Goal: Task Accomplishment & Management: Manage account settings

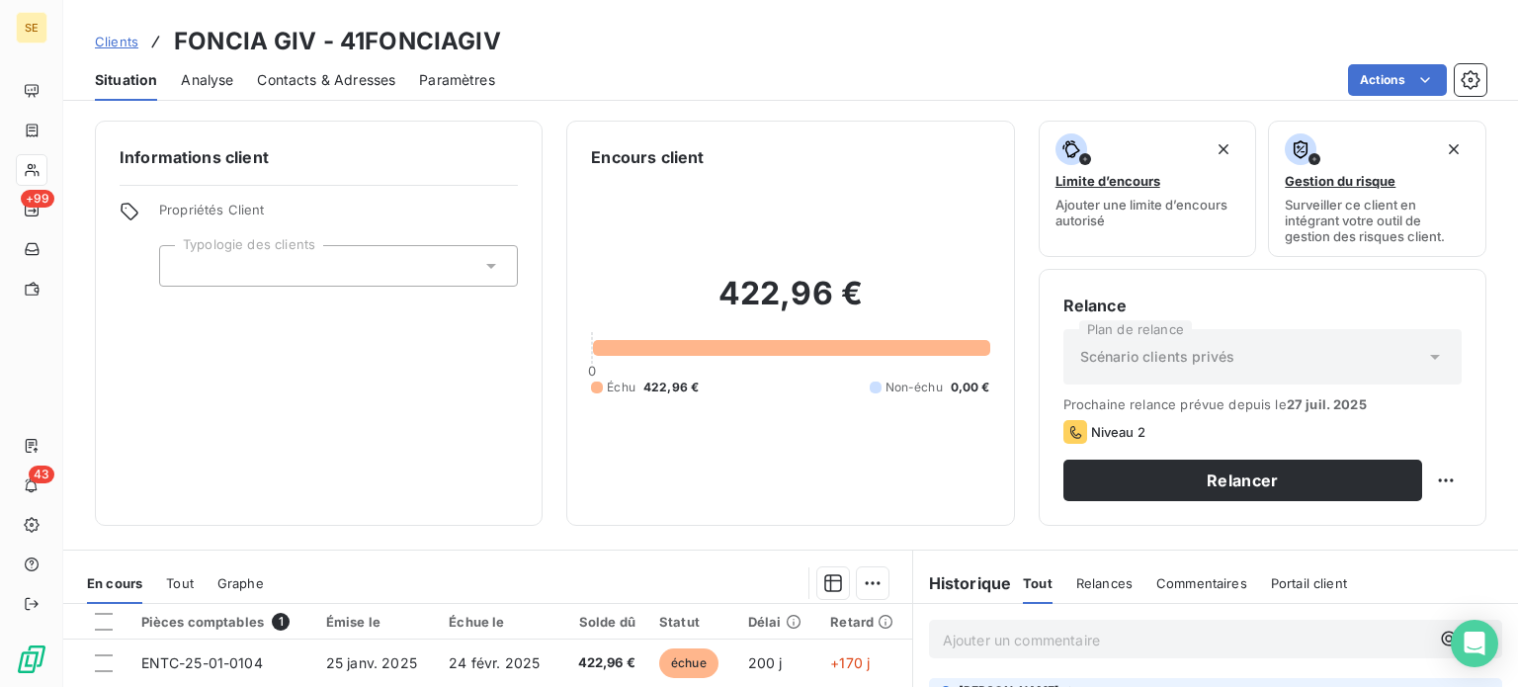
scroll to position [257, 0]
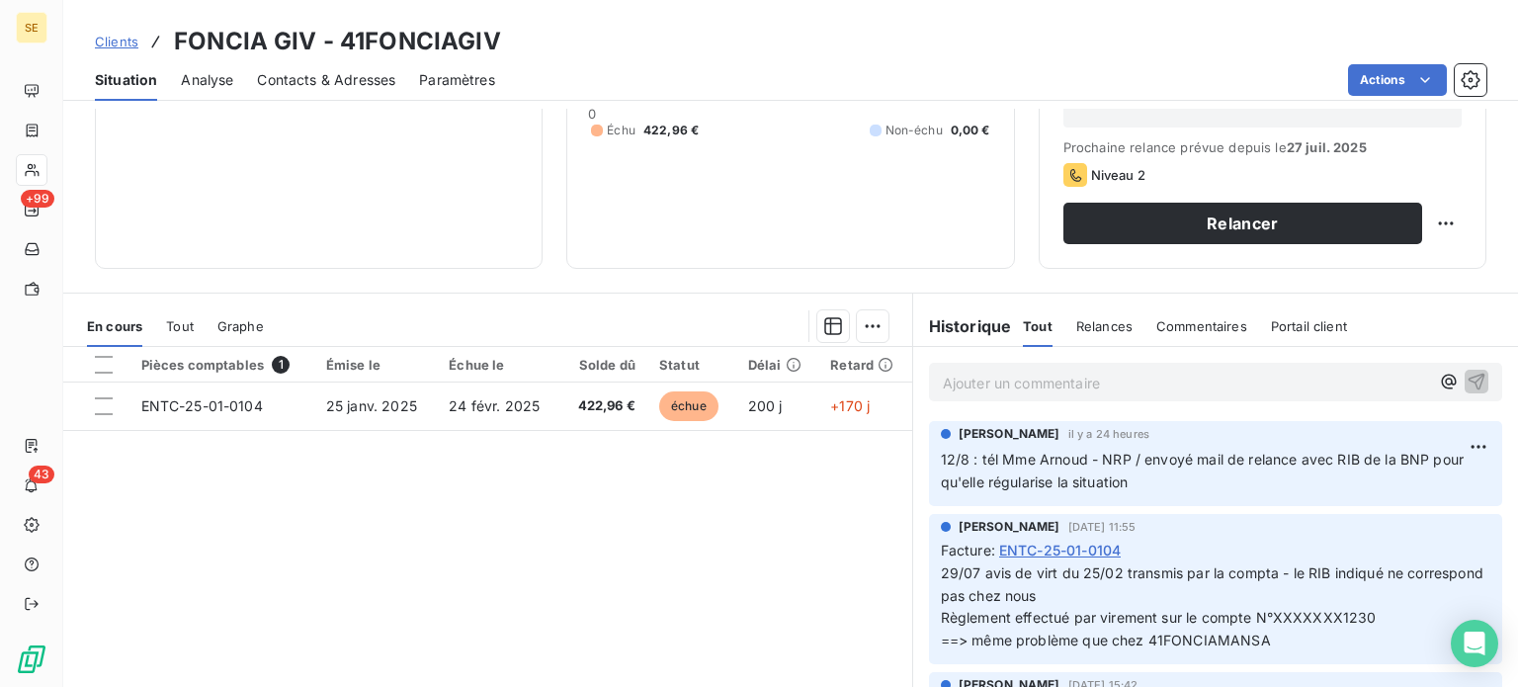
click at [119, 48] on span "Clients" at bounding box center [116, 42] width 43 height 16
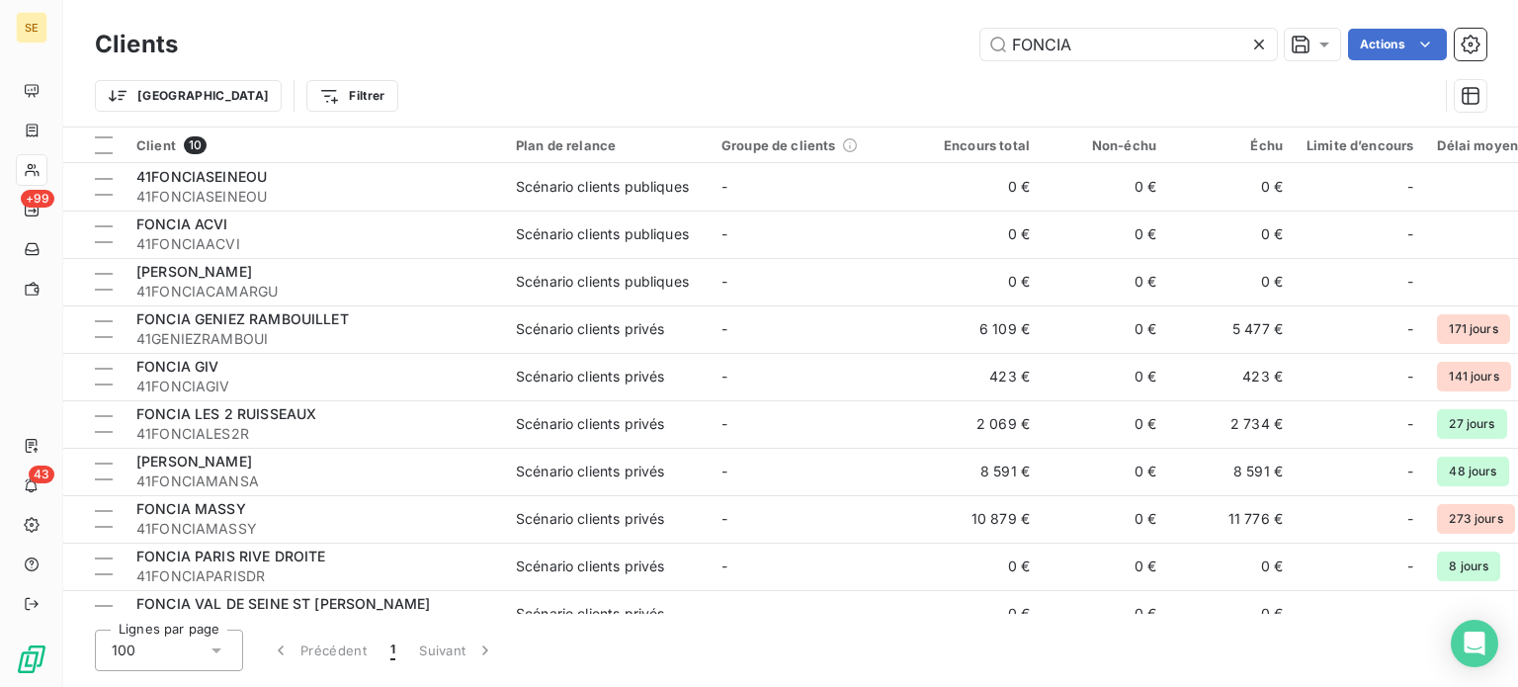
drag, startPoint x: 1115, startPoint y: 37, endPoint x: 680, endPoint y: 73, distance: 436.3
click at [683, 74] on div "Clients FONCIA Actions Trier Filtrer" at bounding box center [790, 75] width 1391 height 103
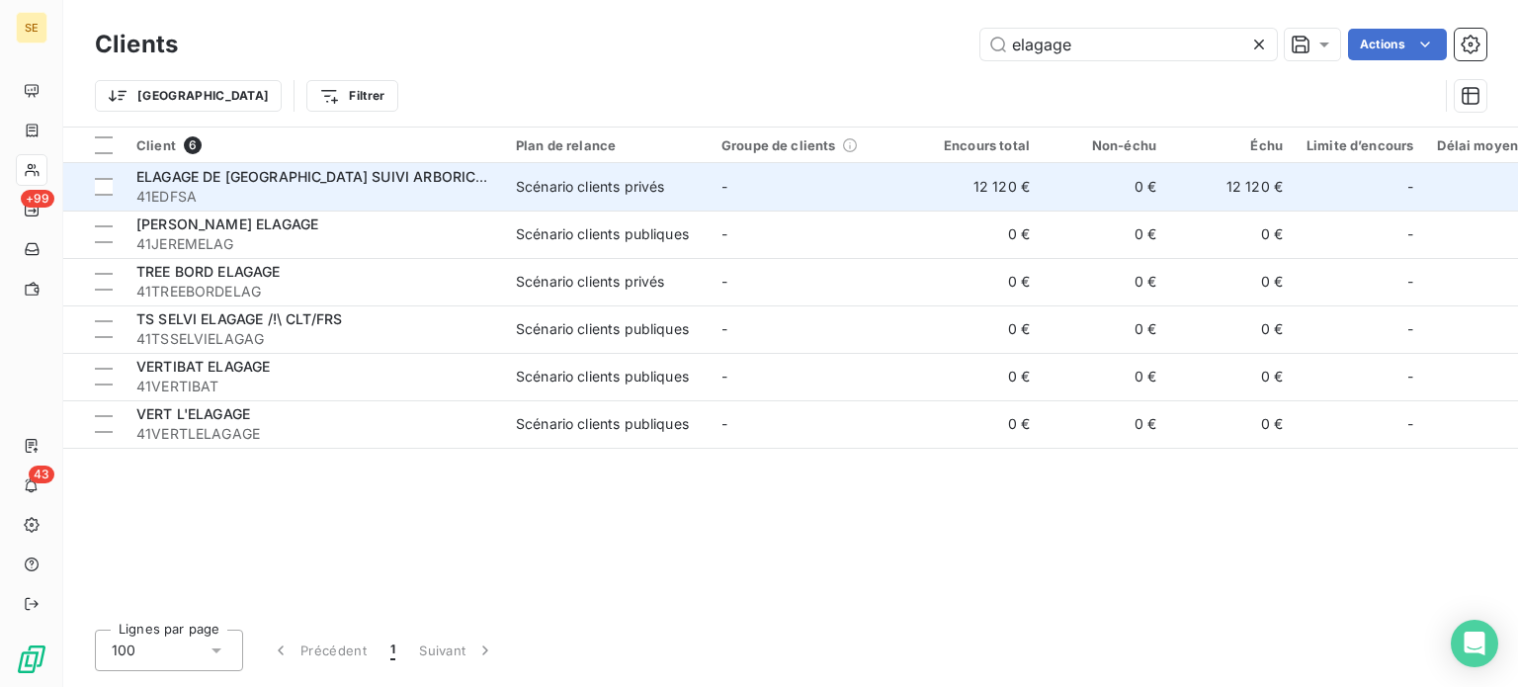
type input "elagage"
click at [434, 197] on span "41EDFSA" at bounding box center [314, 197] width 356 height 20
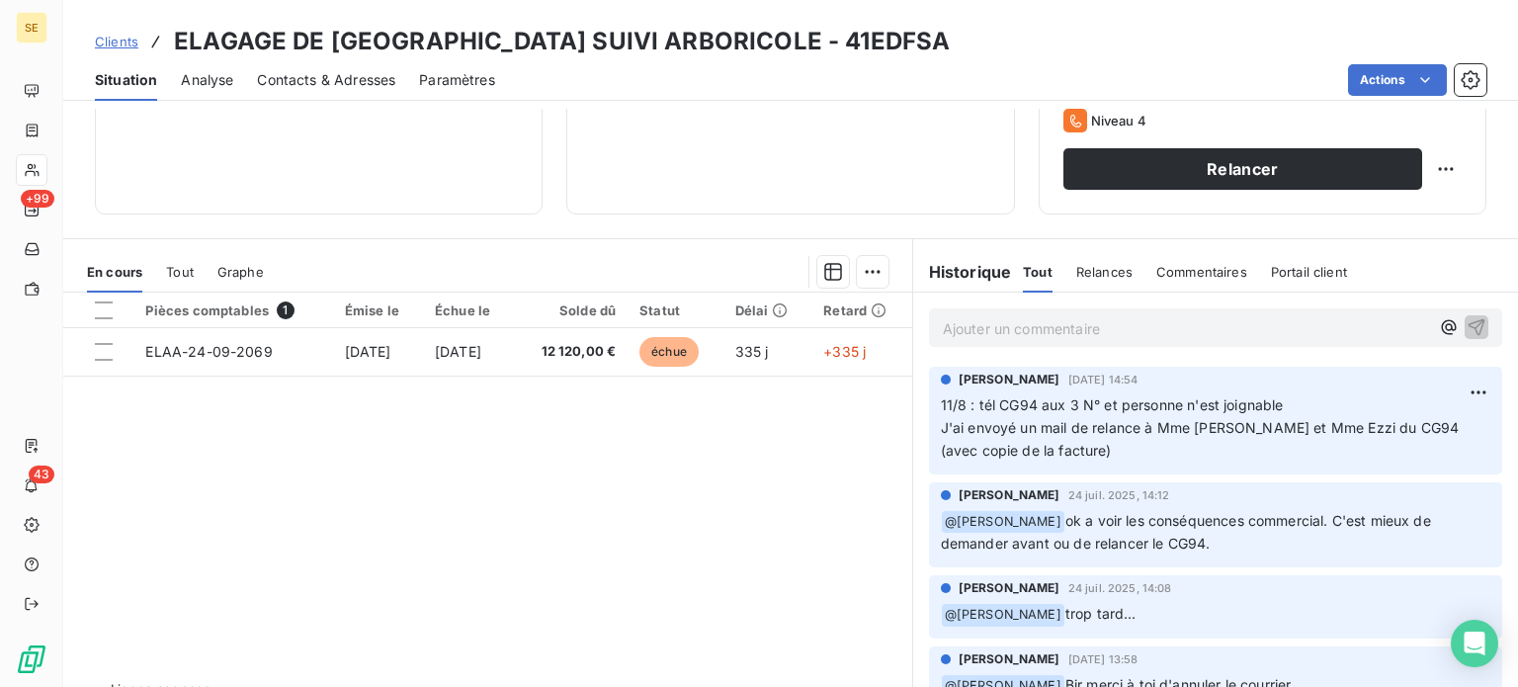
scroll to position [356, 0]
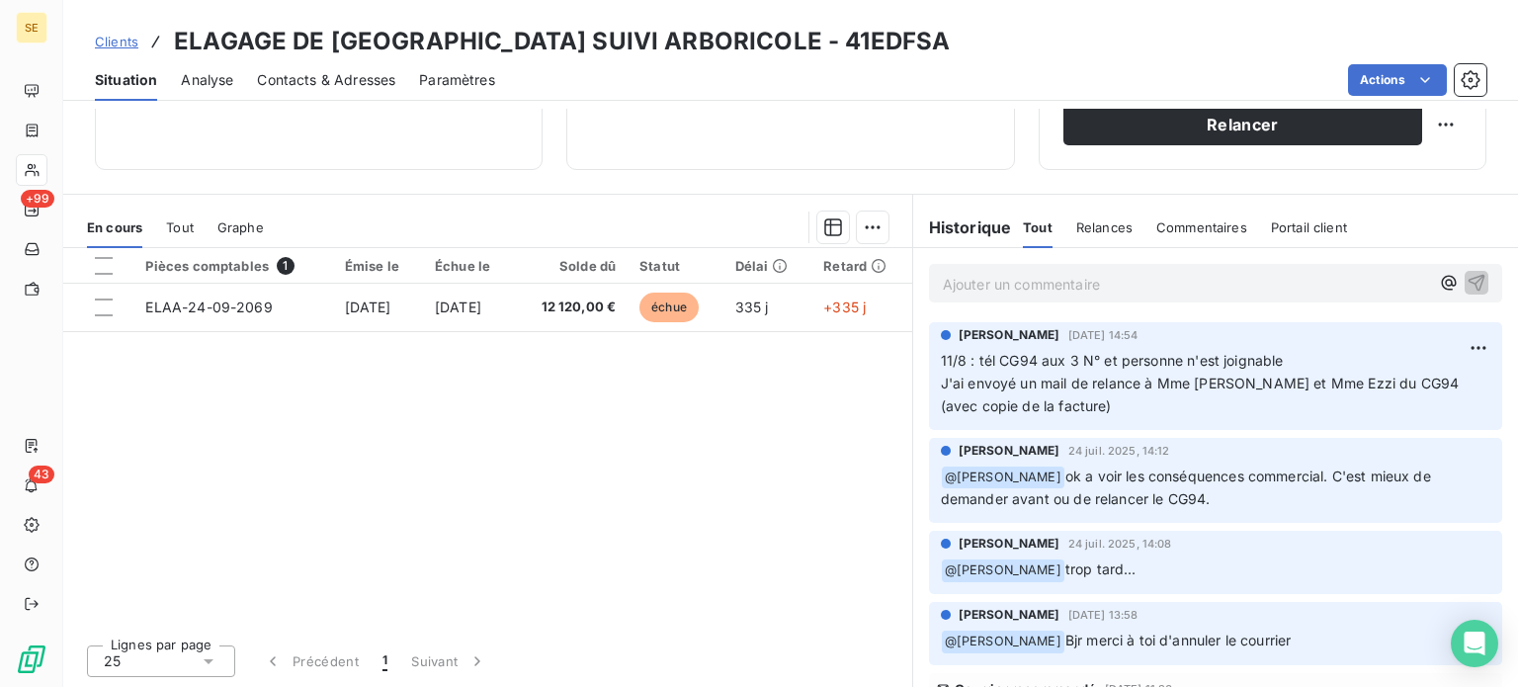
click at [1071, 288] on p "Ajouter un commentaire ﻿" at bounding box center [1186, 284] width 486 height 25
click at [1013, 291] on p "Ajouter un commentaire ﻿" at bounding box center [1186, 284] width 486 height 25
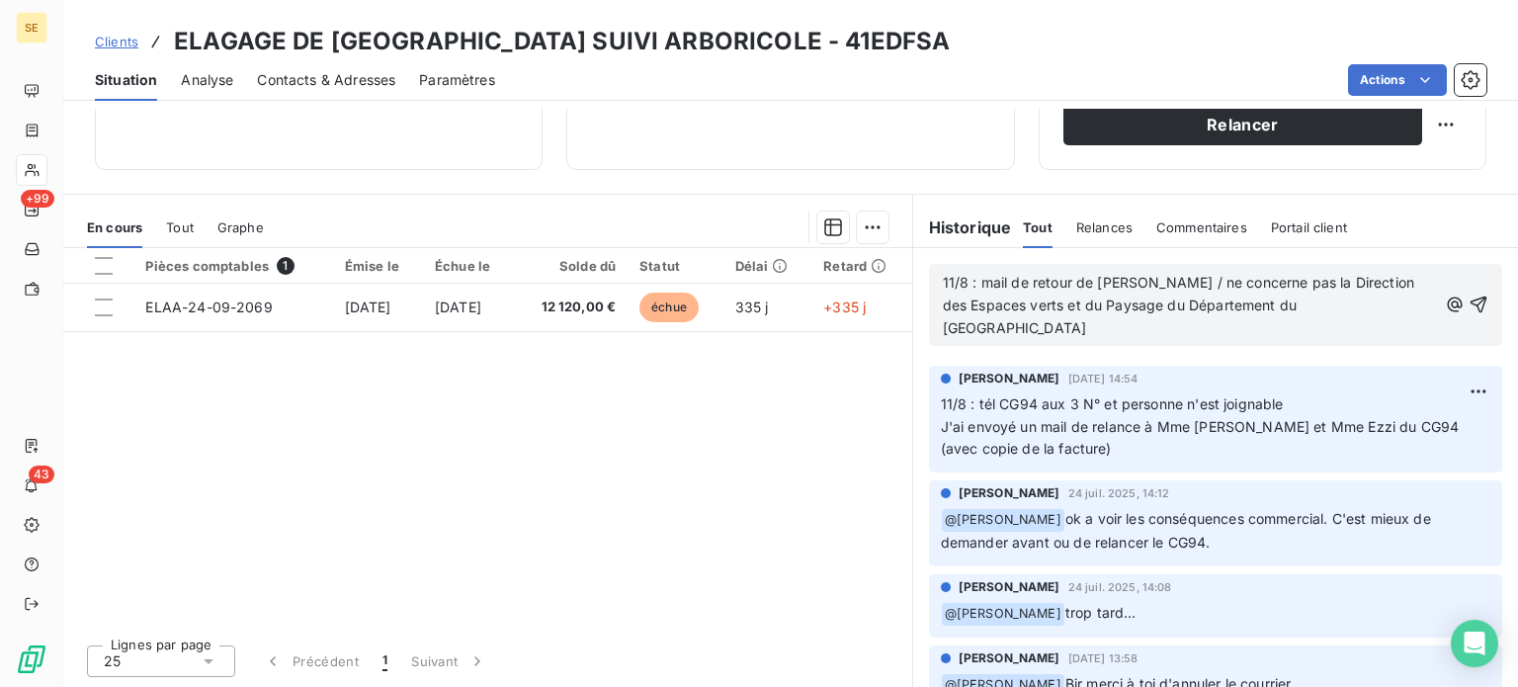
click at [973, 283] on span "11/8 : mail de retour de [PERSON_NAME] / ne concerne pas la Direction des Espac…" at bounding box center [1181, 305] width 476 height 62
drag, startPoint x: 1024, startPoint y: 303, endPoint x: 921, endPoint y: 308, distance: 102.9
click at [929, 308] on div "11/8 : Mme Crenelet a transféré le mail à Mme Balais mail de retour de [PERSON_…" at bounding box center [1215, 305] width 573 height 82
click at [1401, 325] on p "11/8 : Mme Crenelet a transféré le mail à Mme Balais Réponse de [PERSON_NAME] /…" at bounding box center [1190, 306] width 494 height 68
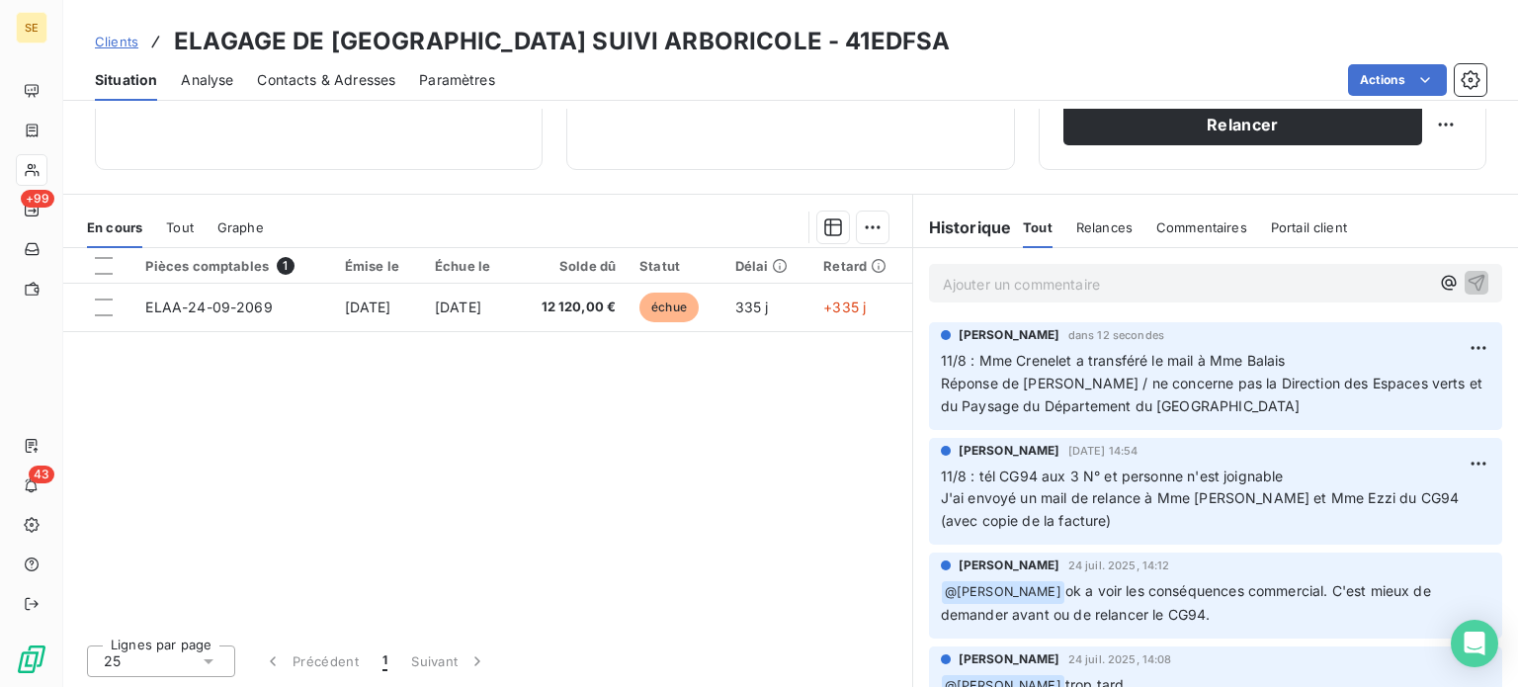
click at [1166, 280] on p "Ajouter un commentaire ﻿" at bounding box center [1186, 284] width 486 height 25
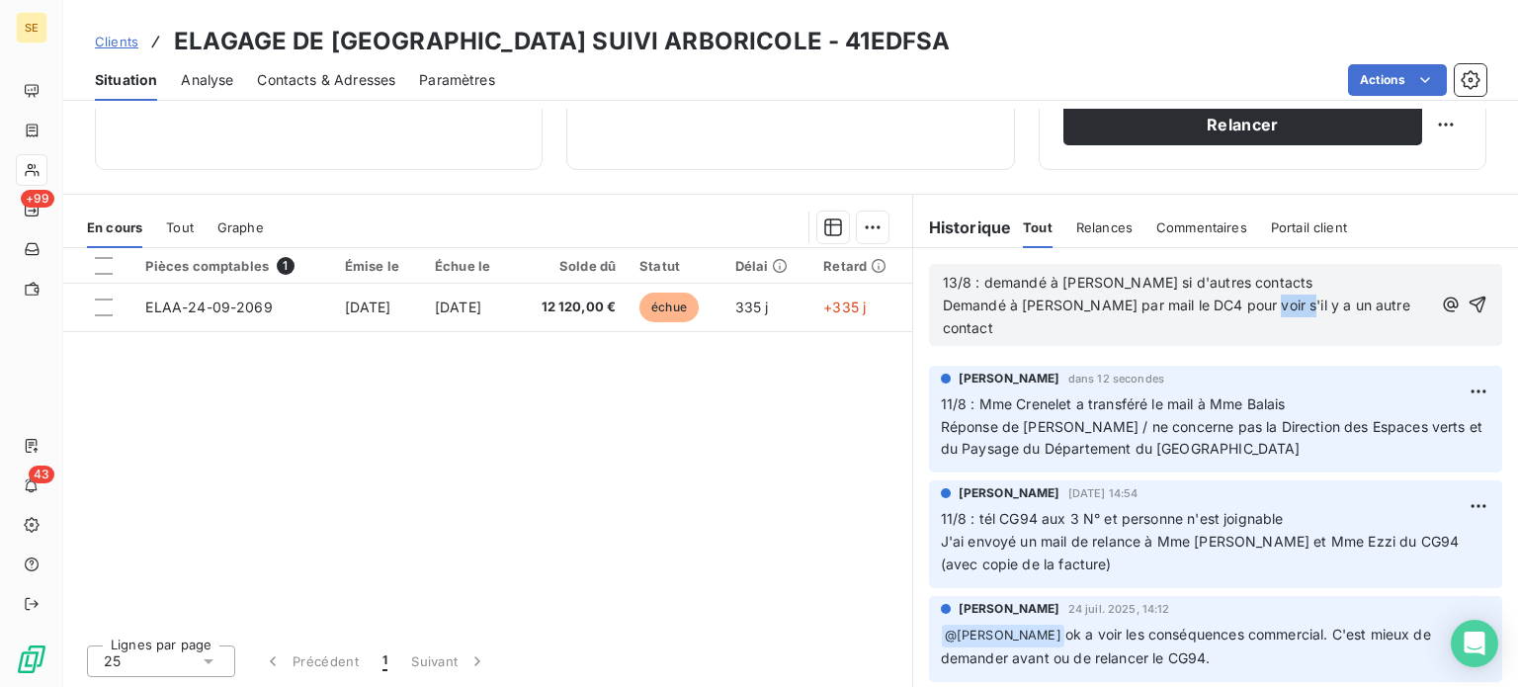
drag, startPoint x: 1330, startPoint y: 304, endPoint x: 1292, endPoint y: 303, distance: 37.6
click at [1292, 303] on span "13/8 : demandé à [PERSON_NAME] si d'autres contacts Demandé à [PERSON_NAME] par…" at bounding box center [1178, 305] width 471 height 62
click at [1308, 275] on p "13/8 : demandé à [PERSON_NAME] si d'autres contacts [PERSON_NAME] à [PERSON_NAM…" at bounding box center [1190, 306] width 494 height 68
click at [992, 299] on span "13/8 : demandé à [PERSON_NAME] si d'autres contacts ? réponse : Demandé à [PERS…" at bounding box center [1186, 305] width 486 height 62
click at [1376, 322] on p "13/8 : demandé à [PERSON_NAME] si d'autres contacts ? réponse : Demandé à [PERS…" at bounding box center [1188, 306] width 490 height 68
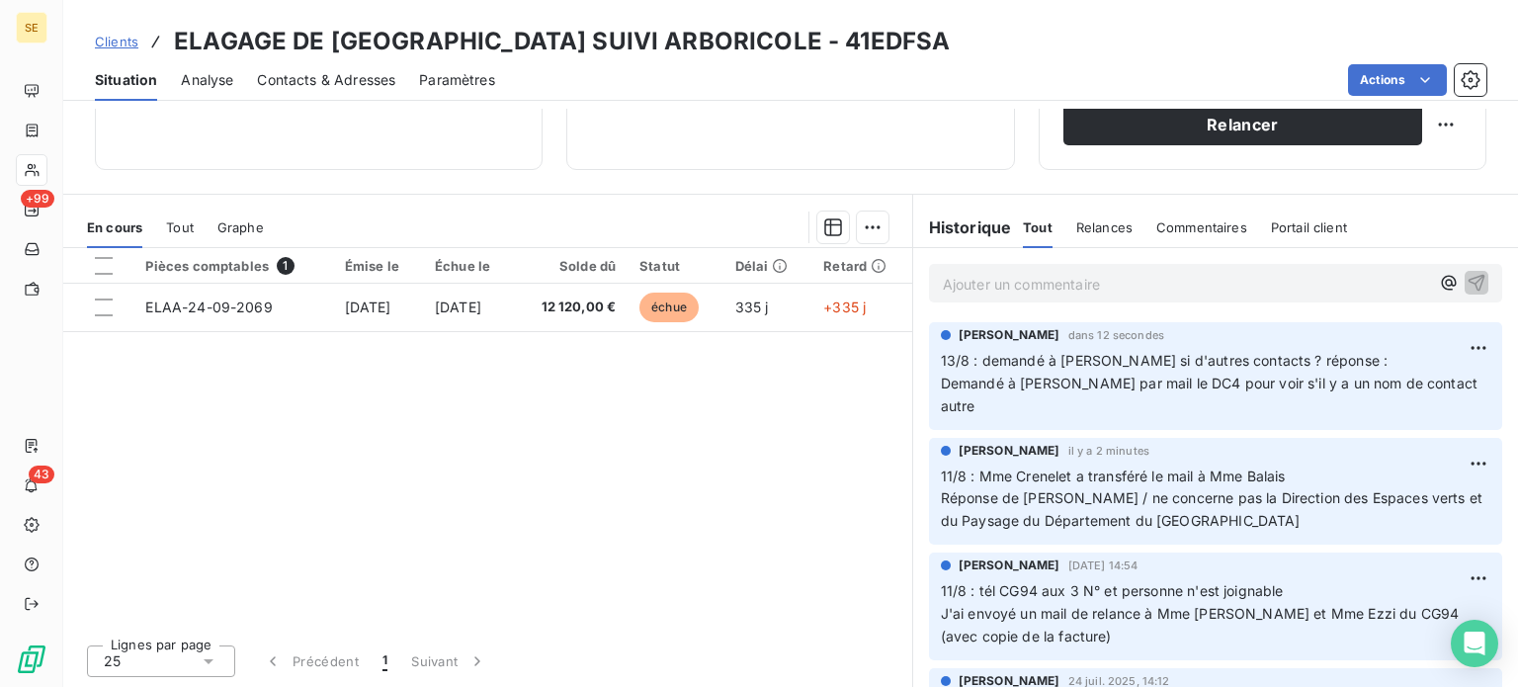
click at [124, 35] on span "Clients" at bounding box center [116, 42] width 43 height 16
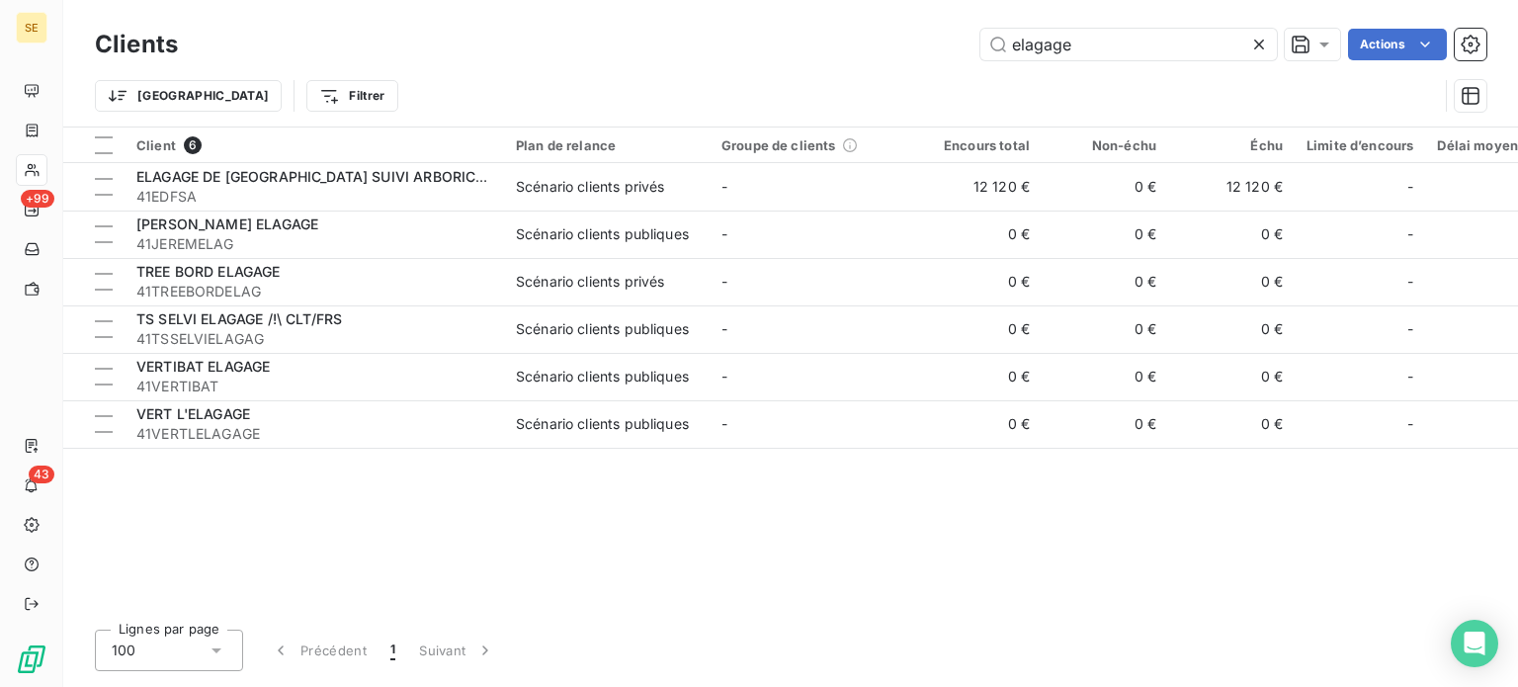
drag, startPoint x: 1118, startPoint y: 52, endPoint x: 767, endPoint y: 47, distance: 351.8
click at [767, 48] on div "elagage Actions" at bounding box center [844, 45] width 1284 height 32
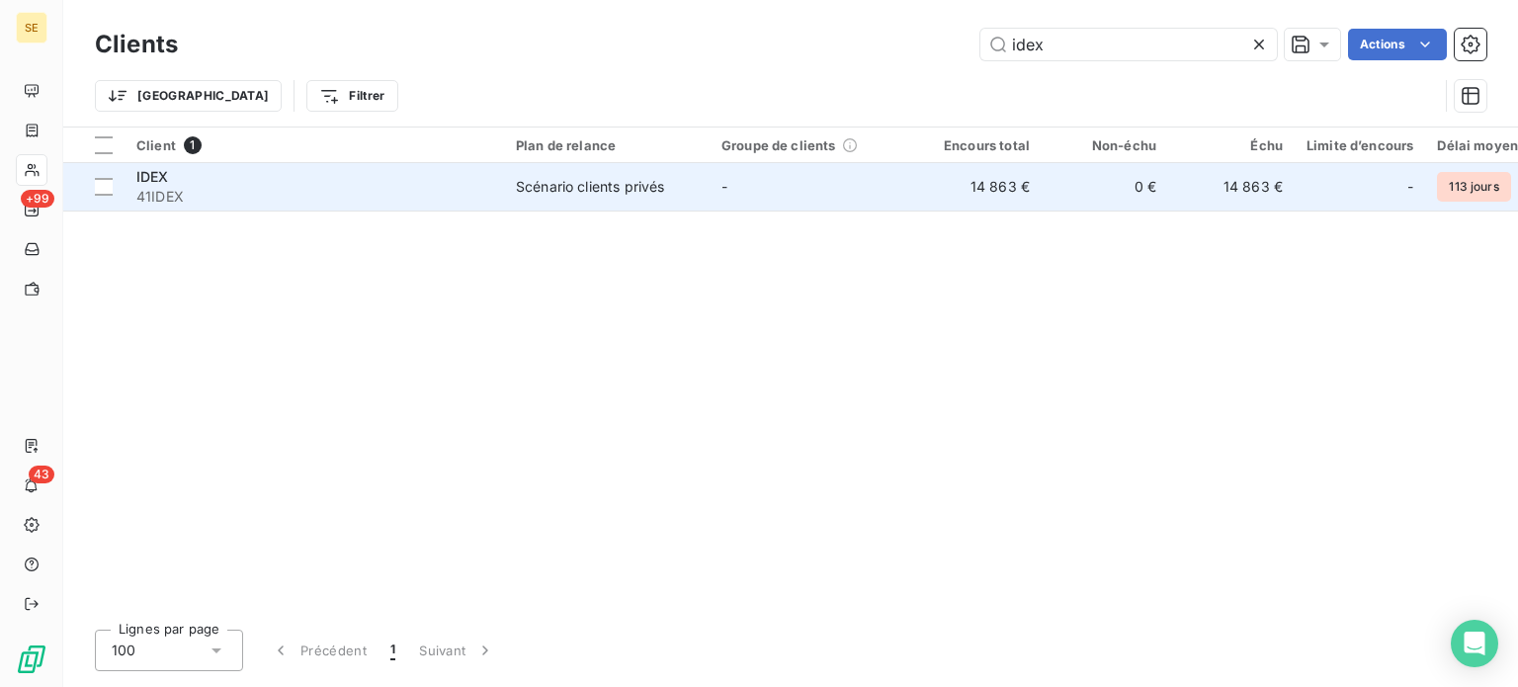
type input "idex"
click at [550, 191] on div "Scénario clients privés" at bounding box center [590, 187] width 148 height 20
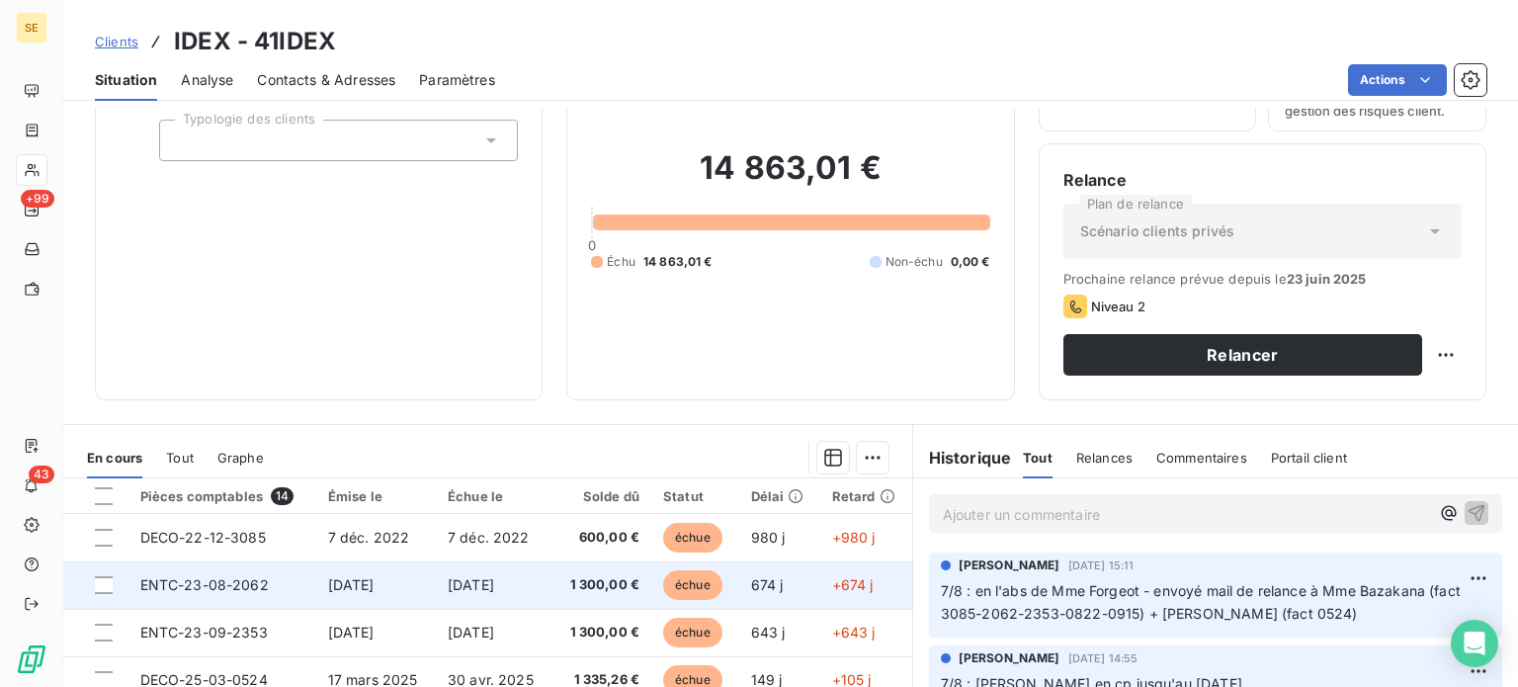
scroll to position [296, 0]
